Goal: Task Accomplishment & Management: Manage account settings

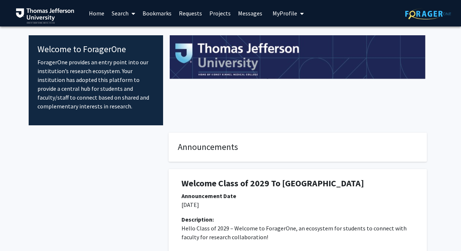
click at [91, 13] on link "Home" at bounding box center [96, 13] width 23 height 26
click at [278, 13] on span "My Profile" at bounding box center [284, 13] width 25 height 7
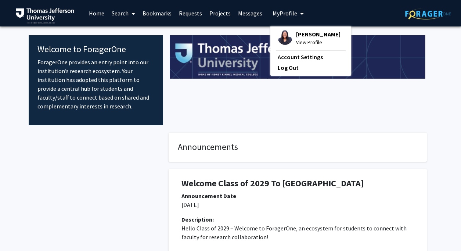
click at [289, 29] on div "[PERSON_NAME] View Profile Account Settings Log Out" at bounding box center [310, 50] width 81 height 49
click at [300, 42] on span "View Profile" at bounding box center [318, 42] width 44 height 8
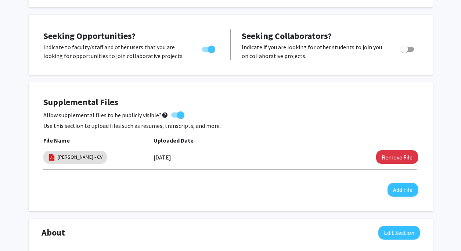
scroll to position [130, 0]
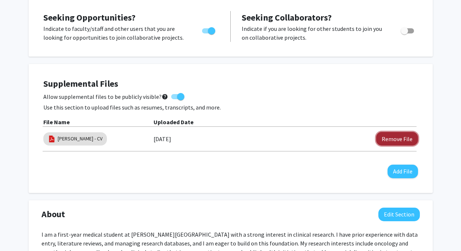
click at [403, 139] on button "Remove File" at bounding box center [397, 139] width 42 height 14
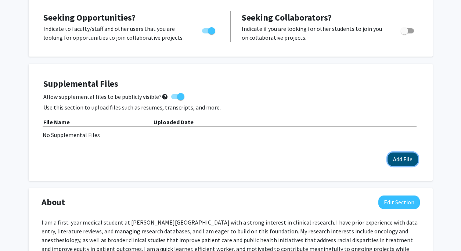
click at [401, 156] on button "Add File" at bounding box center [402, 159] width 30 height 14
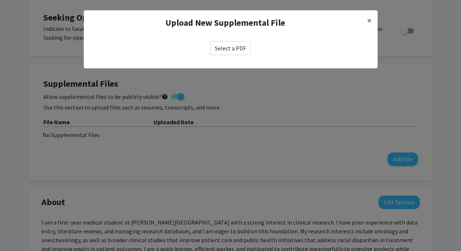
click at [236, 50] on label "Select a PDF" at bounding box center [230, 48] width 41 height 14
click at [0, 0] on input "Select a PDF" at bounding box center [0, 0] width 0 height 0
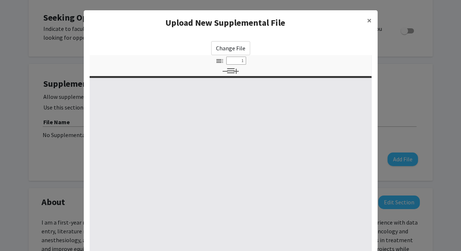
select select "custom"
type input "0"
select select "custom"
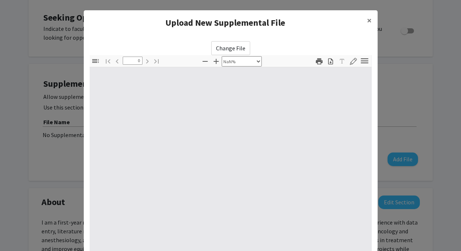
type input "1"
select select "auto"
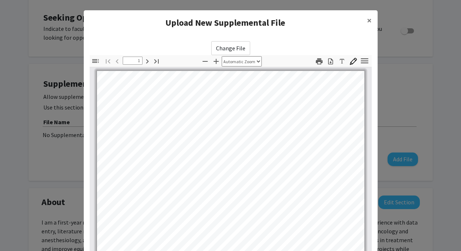
scroll to position [0, 0]
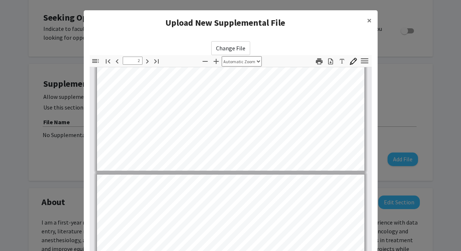
type input "3"
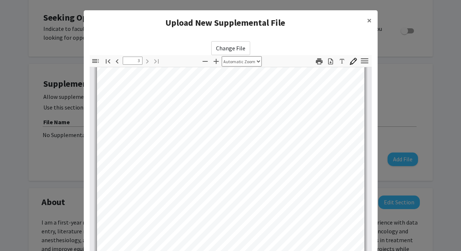
scroll to position [844, 0]
click at [370, 21] on span "×" at bounding box center [369, 20] width 5 height 11
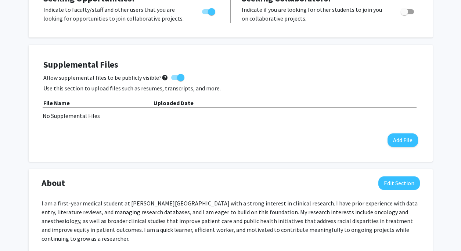
scroll to position [150, 0]
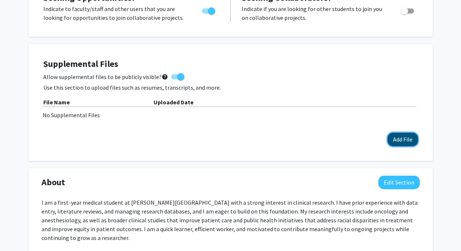
click at [393, 135] on button "Add File" at bounding box center [402, 139] width 30 height 14
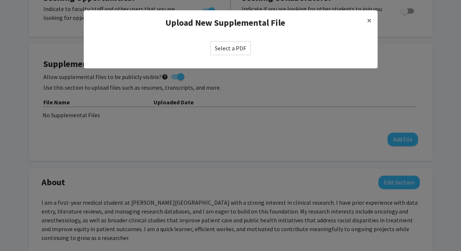
click at [237, 52] on label "Select a PDF" at bounding box center [230, 48] width 41 height 14
click at [0, 0] on input "Select a PDF" at bounding box center [0, 0] width 0 height 0
select select "custom"
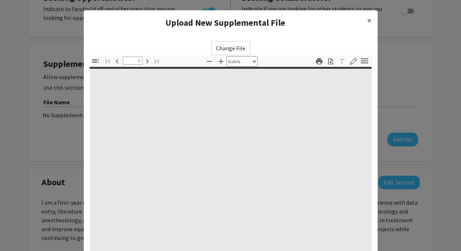
type input "0"
select select "custom"
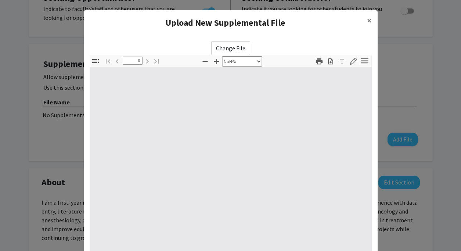
type input "1"
select select "auto"
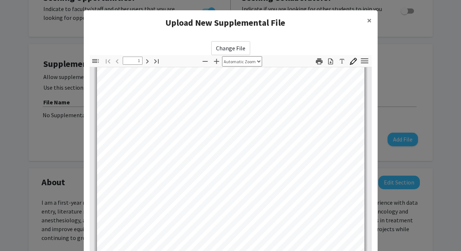
scroll to position [266, 0]
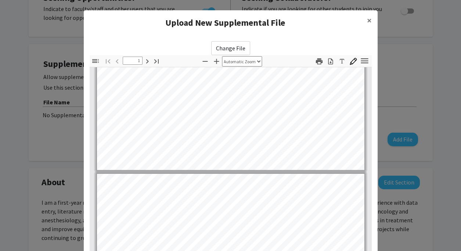
type input "2"
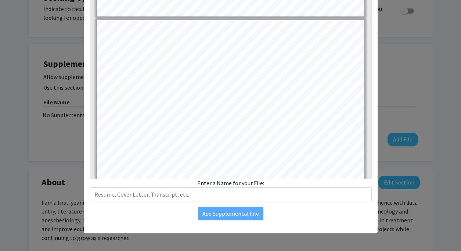
scroll to position [304, 0]
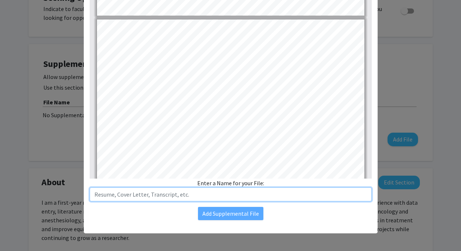
click at [201, 196] on input "text" at bounding box center [231, 194] width 282 height 14
click at [132, 195] on input "[PERSON_NAME] -CV" at bounding box center [231, 194] width 282 height 14
type input "[PERSON_NAME] - CV"
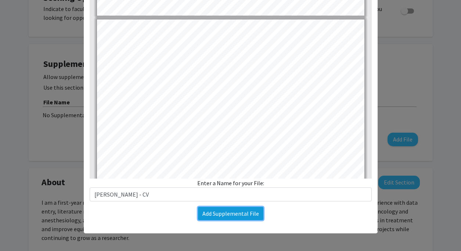
click at [217, 212] on button "Add Supplemental File" at bounding box center [230, 213] width 65 height 13
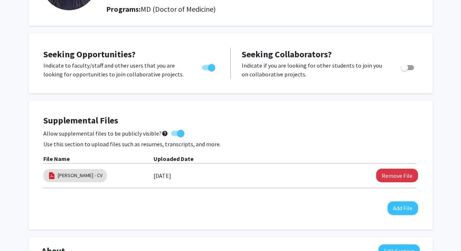
scroll to position [91, 0]
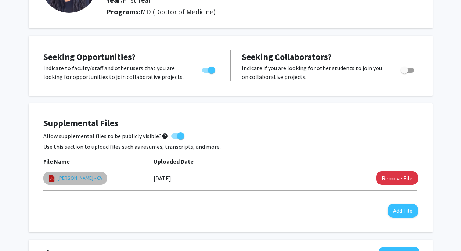
click at [82, 178] on link "[PERSON_NAME] - CV" at bounding box center [80, 178] width 45 height 8
select select "custom"
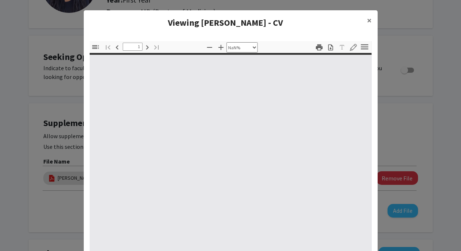
type input "0"
select select "custom"
type input "1"
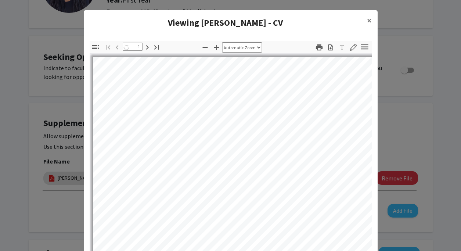
select select "auto"
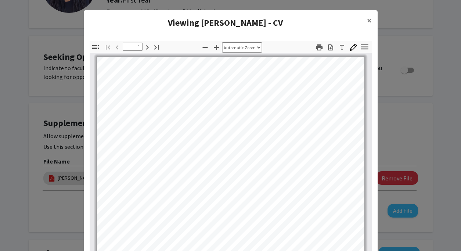
scroll to position [33, 0]
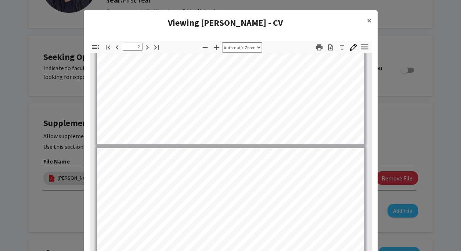
type input "3"
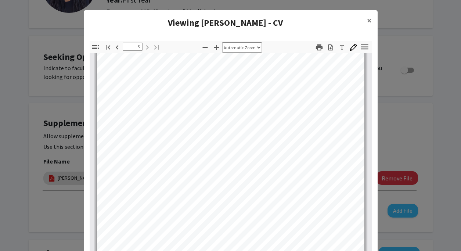
scroll to position [844, 0]
click at [367, 20] on span "×" at bounding box center [369, 20] width 5 height 11
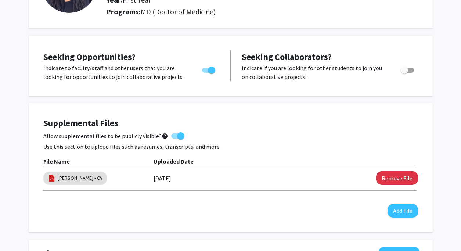
click at [275, 111] on div "Supplemental Files Allow supplemental files to be publicly visible? help Use th…" at bounding box center [230, 167] width 389 height 114
